Goal: Check status: Check status

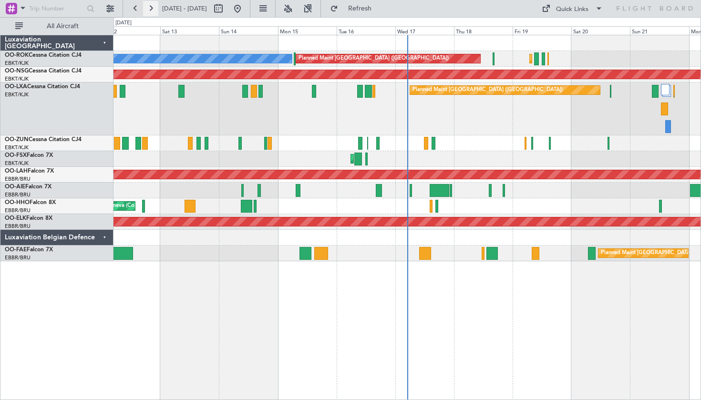
click at [152, 1] on button at bounding box center [150, 8] width 15 height 15
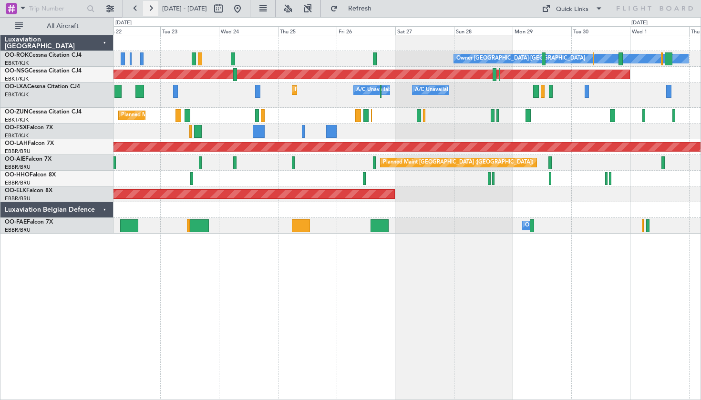
click at [151, 13] on button at bounding box center [150, 8] width 15 height 15
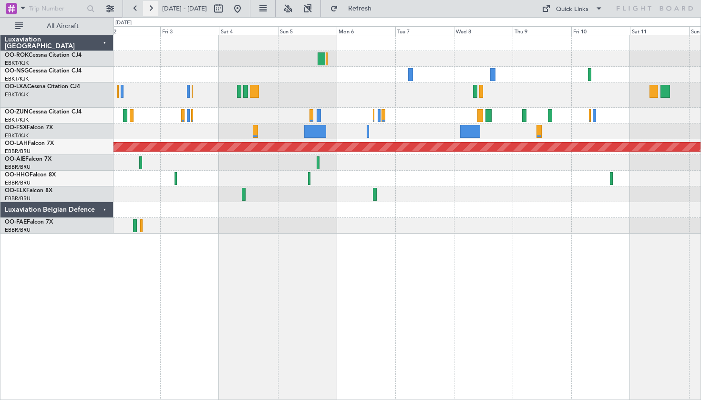
click at [153, 10] on button at bounding box center [150, 8] width 15 height 15
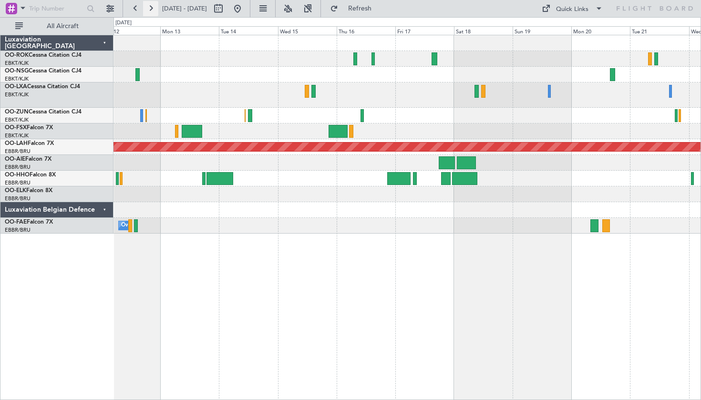
click at [149, 5] on button at bounding box center [150, 8] width 15 height 15
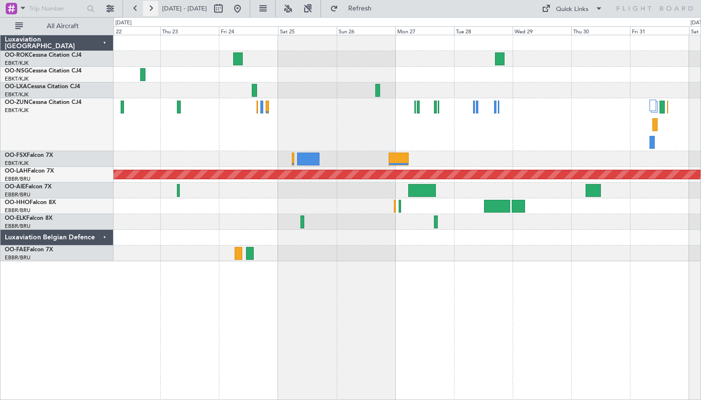
click at [153, 9] on button at bounding box center [150, 8] width 15 height 15
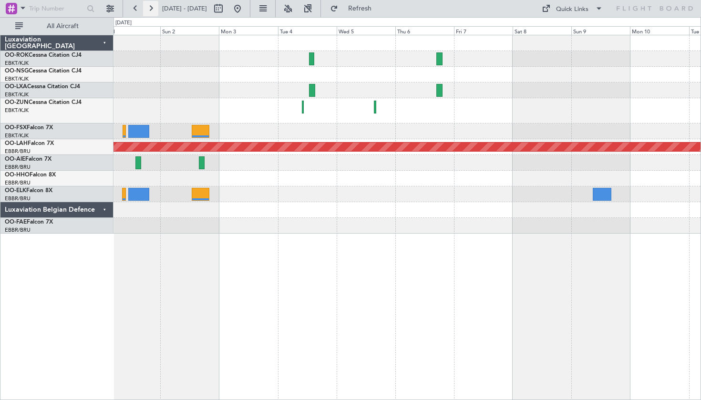
click at [155, 13] on button at bounding box center [150, 8] width 15 height 15
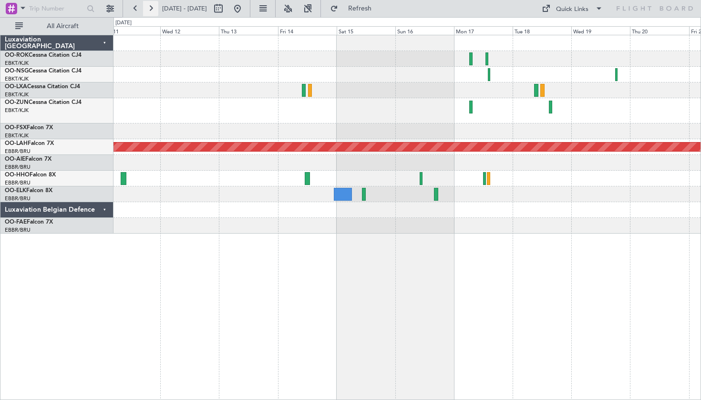
click at [155, 13] on button at bounding box center [150, 8] width 15 height 15
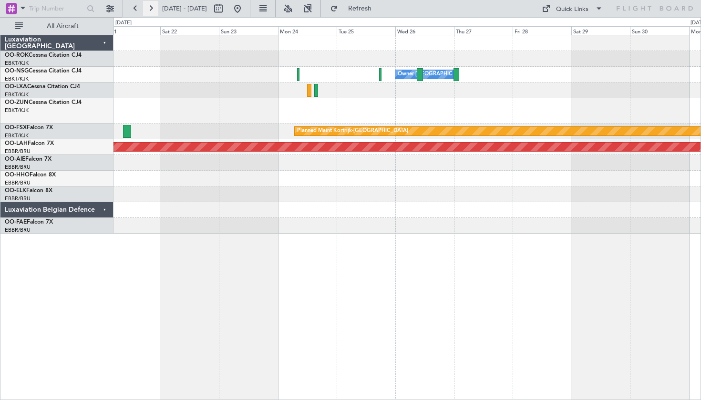
click at [156, 12] on button at bounding box center [150, 8] width 15 height 15
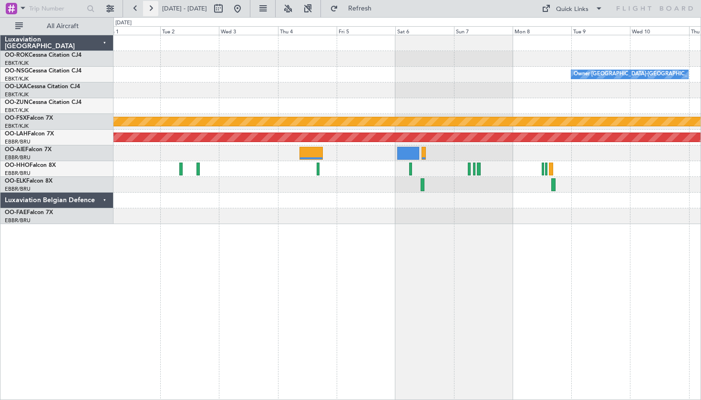
click at [156, 12] on button at bounding box center [150, 8] width 15 height 15
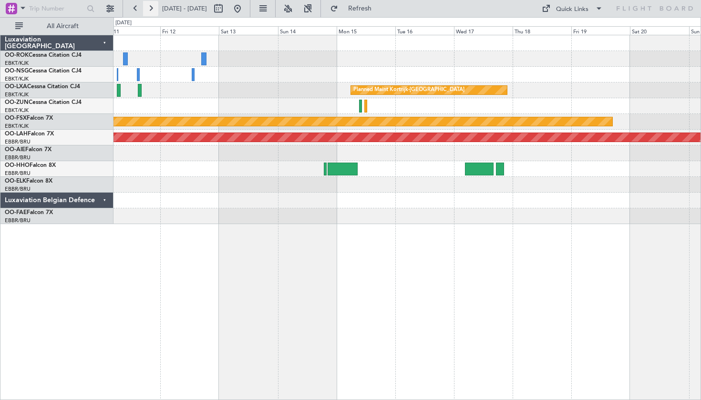
click at [156, 12] on button at bounding box center [150, 8] width 15 height 15
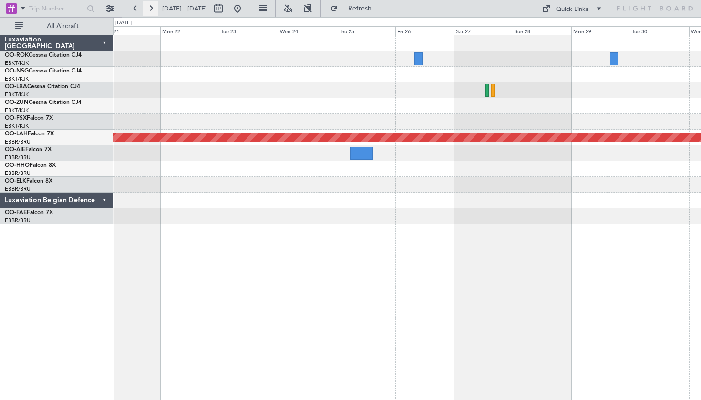
click at [156, 12] on button at bounding box center [150, 8] width 15 height 15
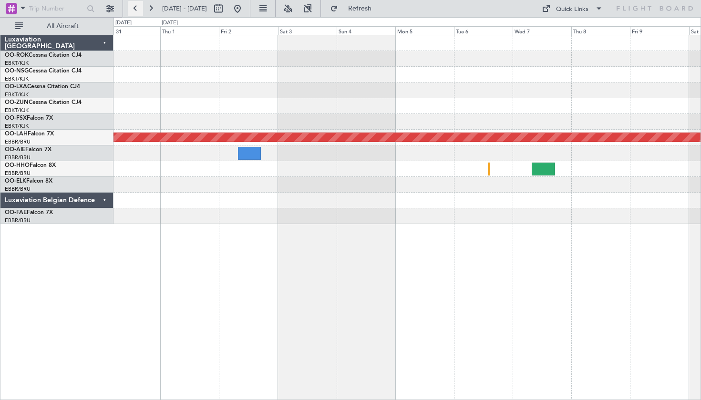
click at [138, 8] on button at bounding box center [135, 8] width 15 height 15
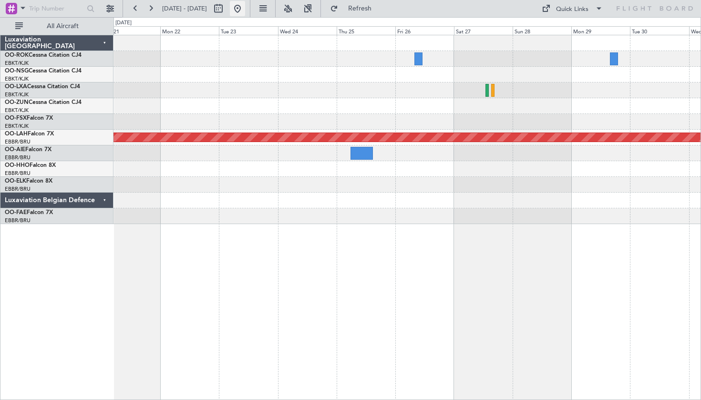
click at [245, 6] on button at bounding box center [237, 8] width 15 height 15
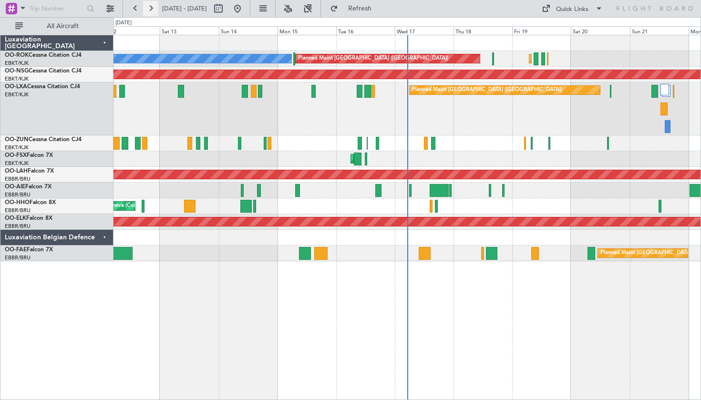
click at [152, 9] on button at bounding box center [150, 8] width 15 height 15
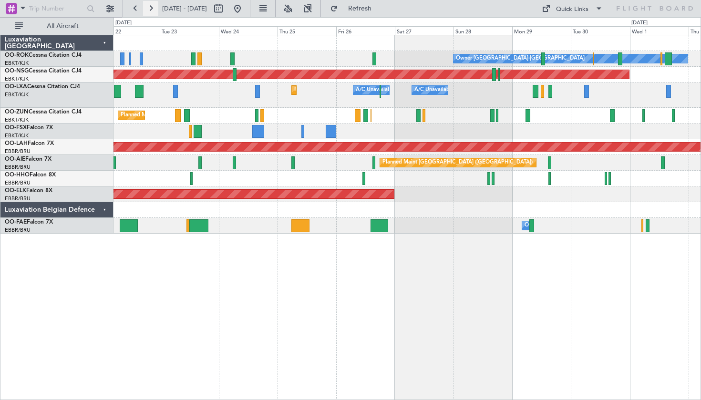
click at [150, 7] on button at bounding box center [150, 8] width 15 height 15
